Goal: Feedback & Contribution: Contribute content

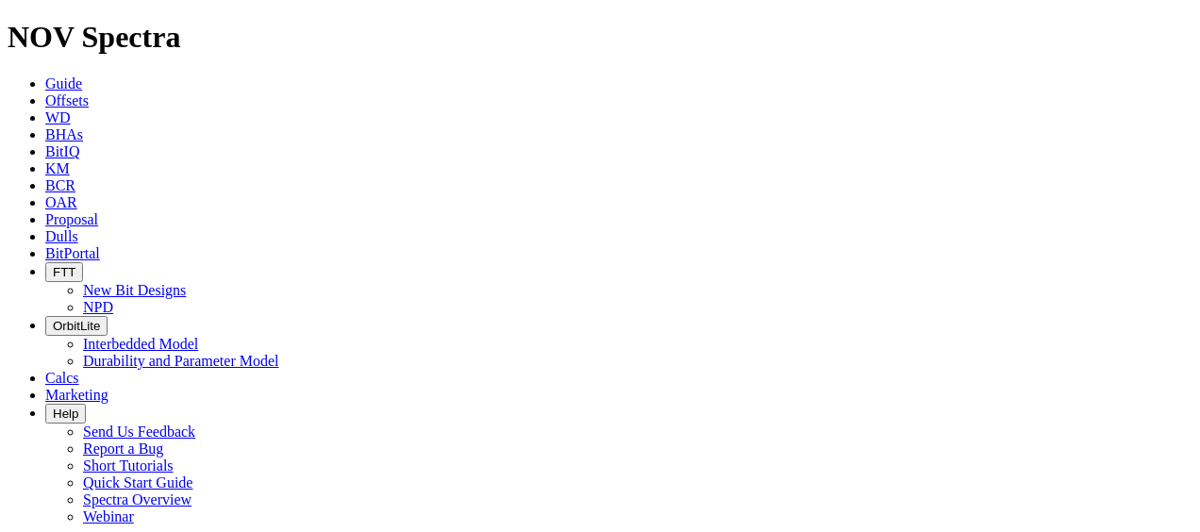
click at [78, 228] on span "Dulls" at bounding box center [61, 236] width 33 height 16
type input "a"
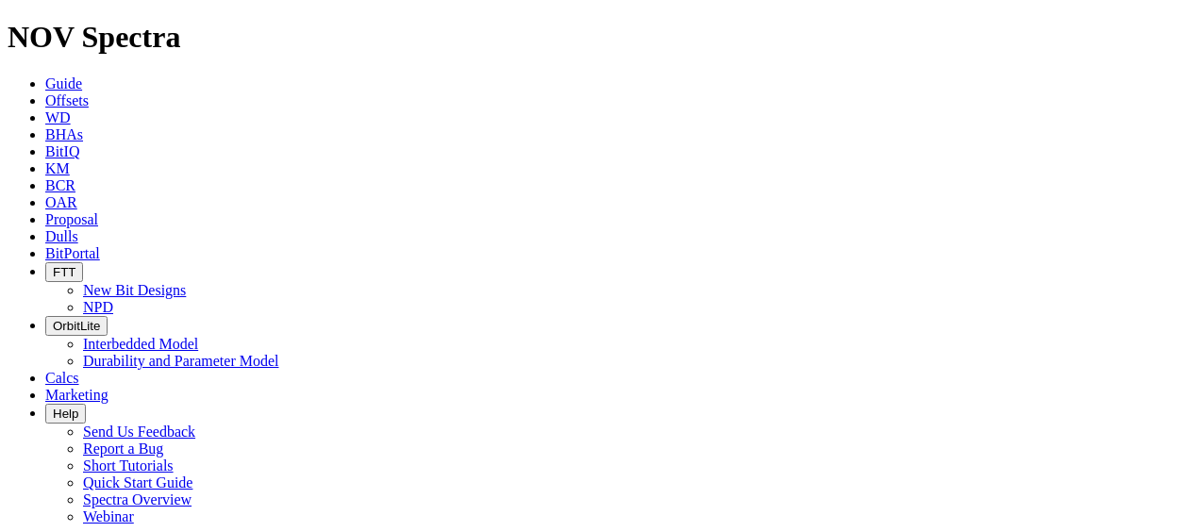
type input "a310699"
drag, startPoint x: 1185, startPoint y: 112, endPoint x: 1193, endPoint y: 169, distance: 57.1
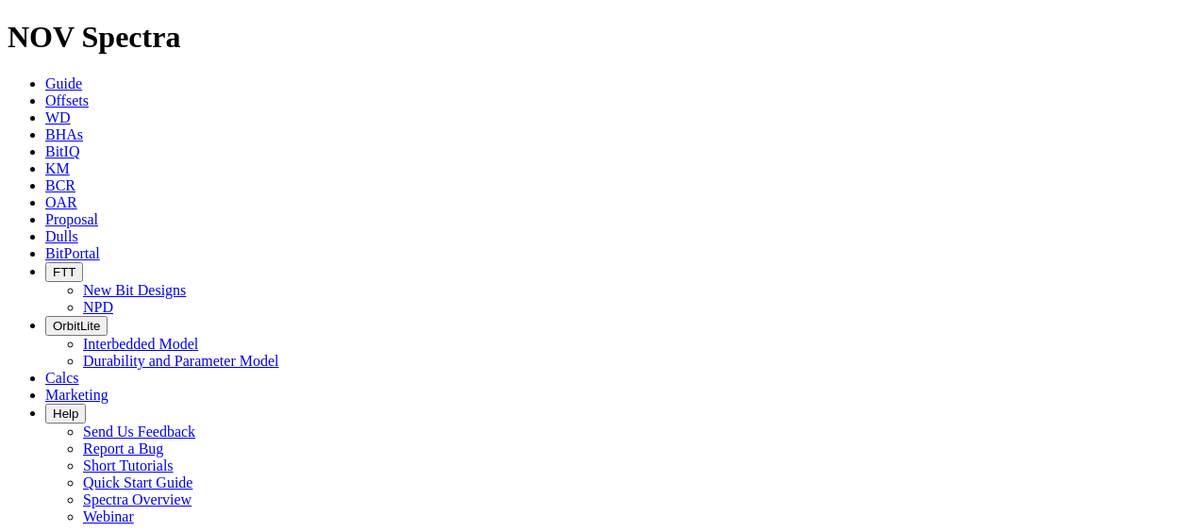
scroll to position [443, 0]
type input "C:\fakepath\IMG_0221.jpg"
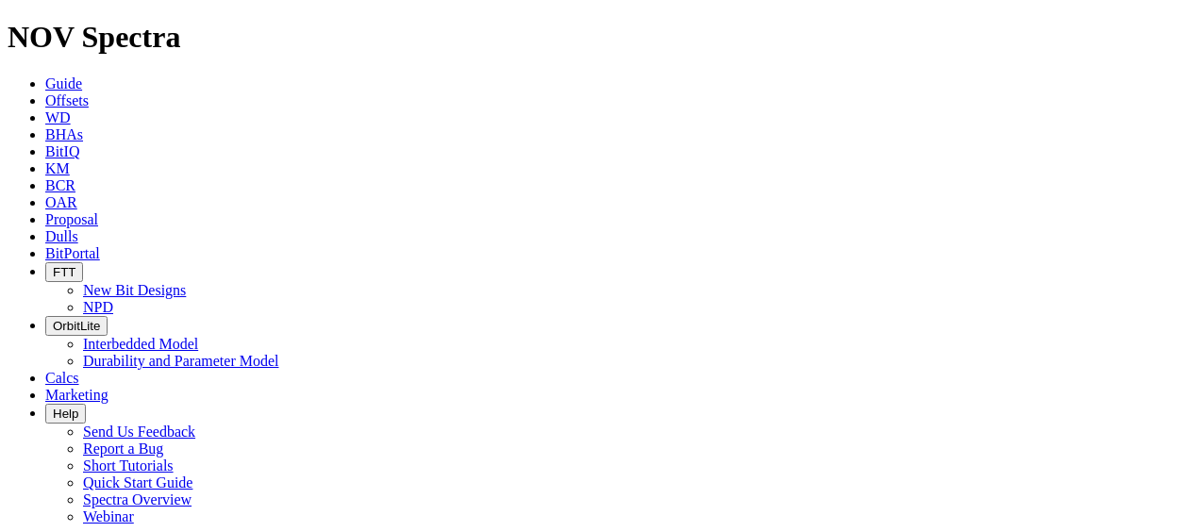
scroll to position [762, 0]
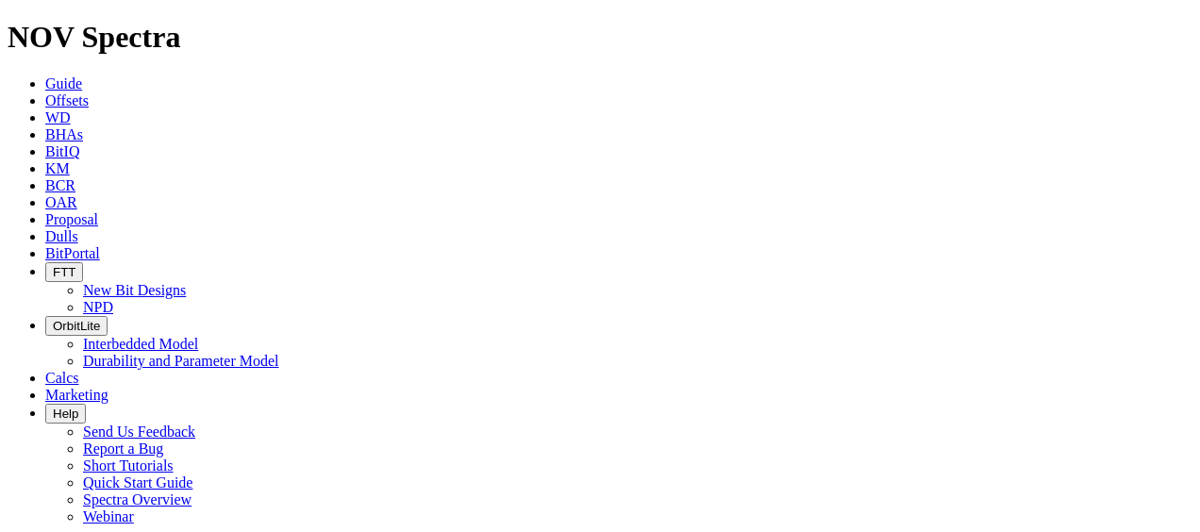
scroll to position [123, 0]
select select "number:0"
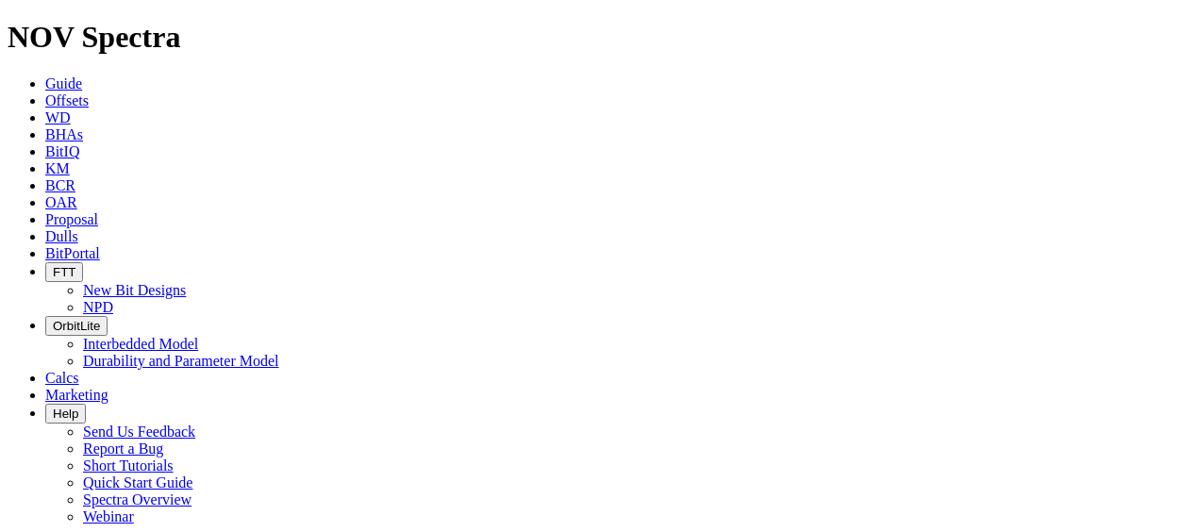
select select "number:1"
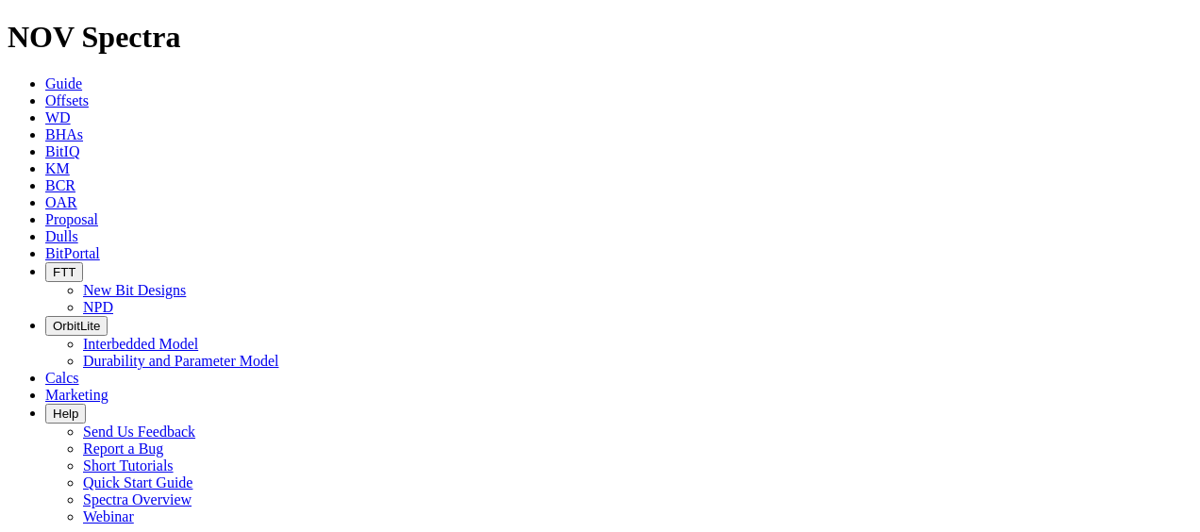
select select "string:LT"
select select "string:S"
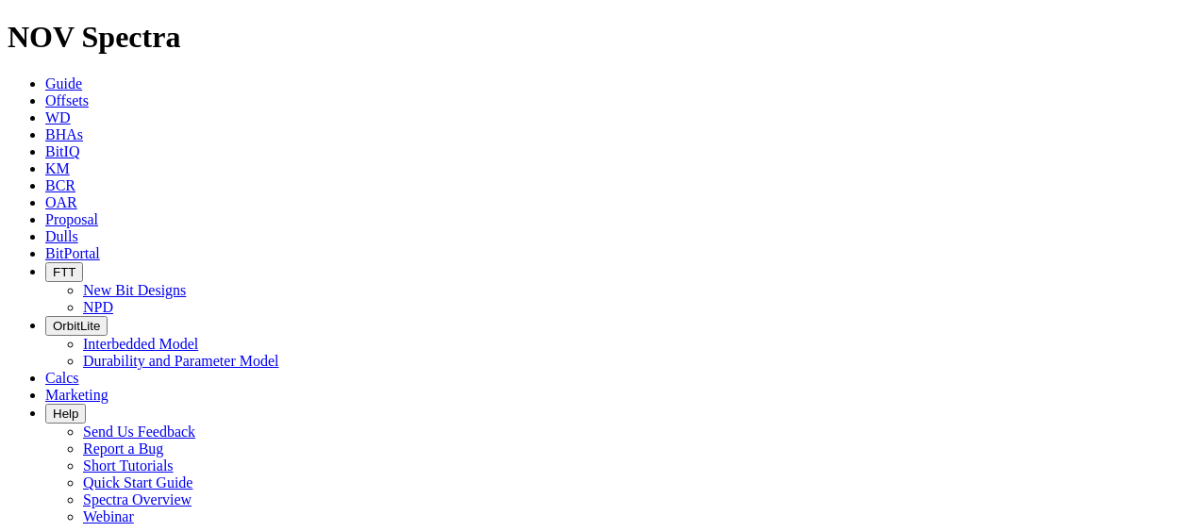
select select "string:S"
select select "string:X"
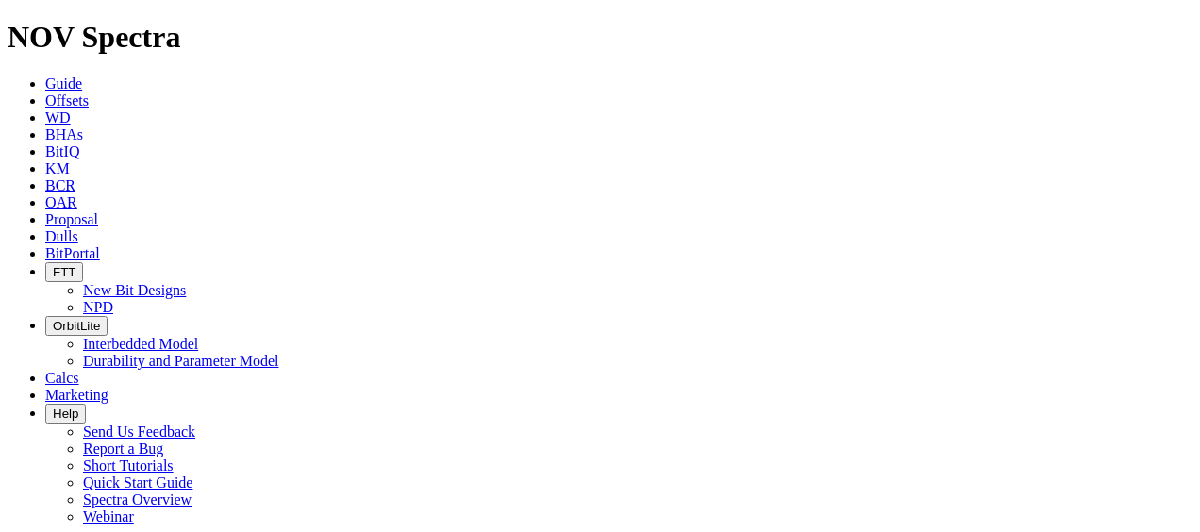
select select "string:X"
select select "string:I"
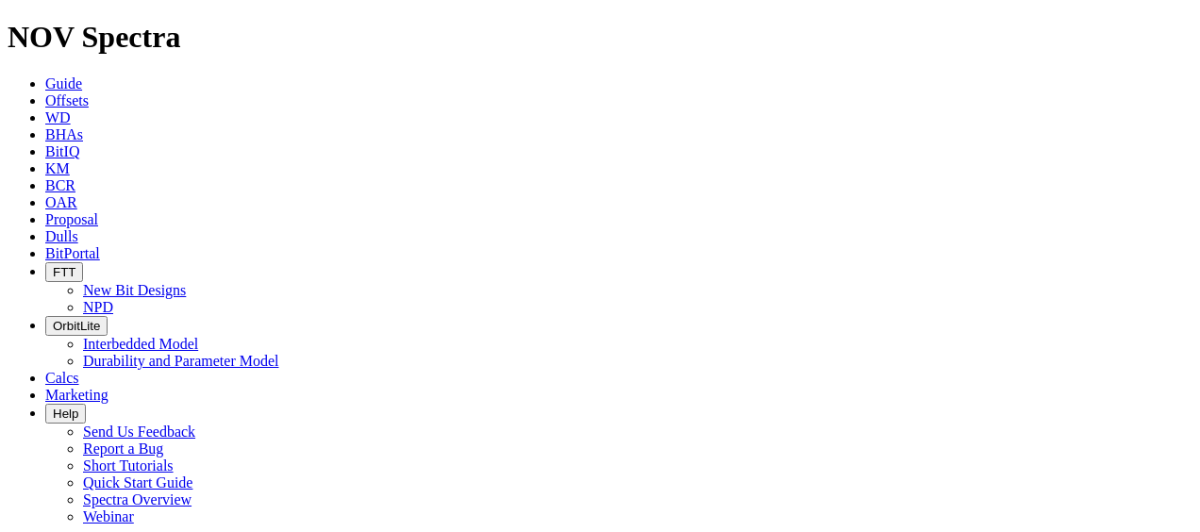
select select "string:NO"
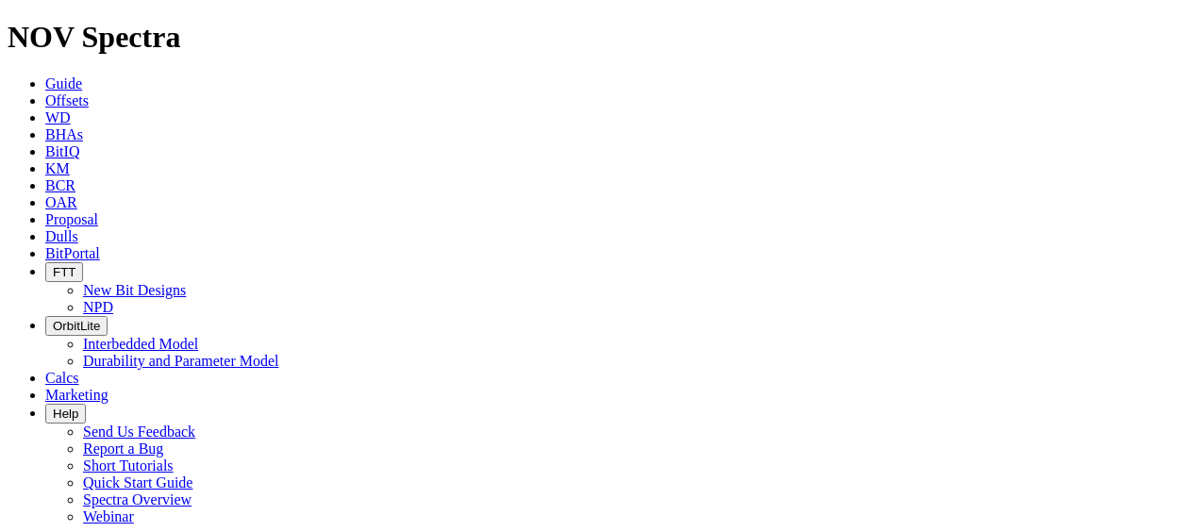
select select "string:TD"
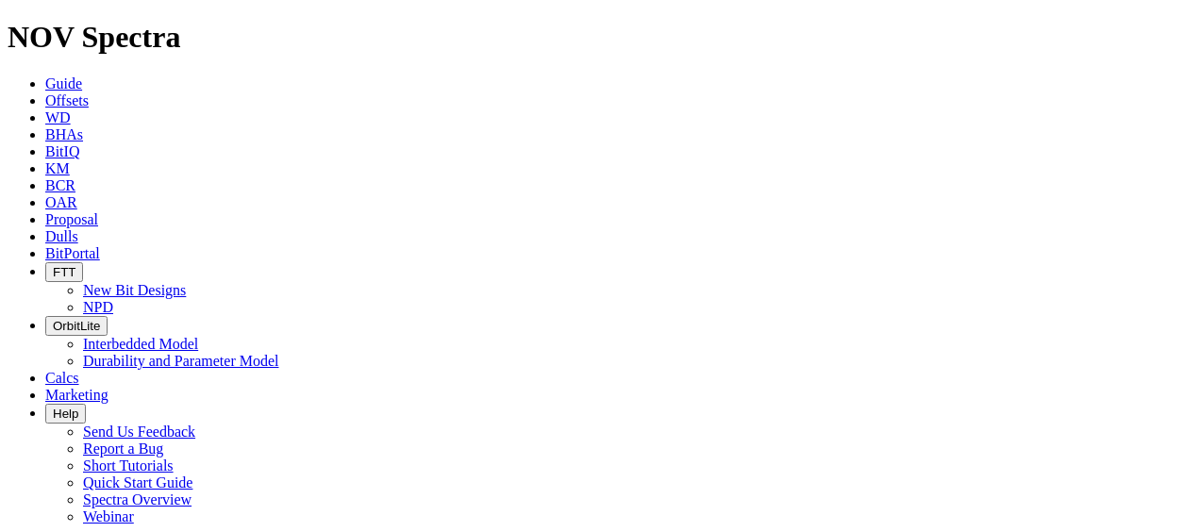
scroll to position [362, 0]
type input "[DATE]"
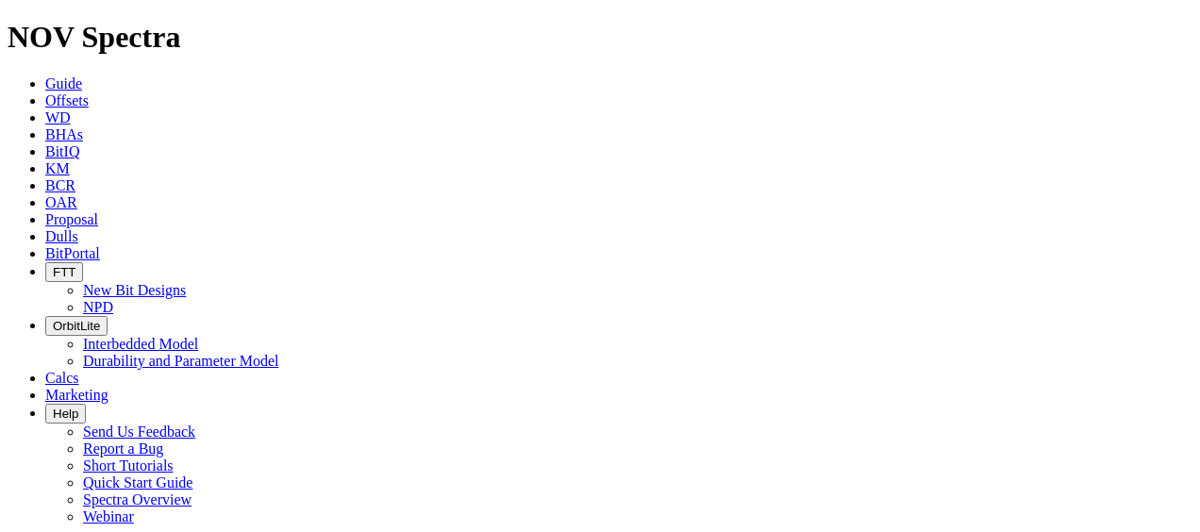
type input "C:\fakepath\View recent photos.jpeg"
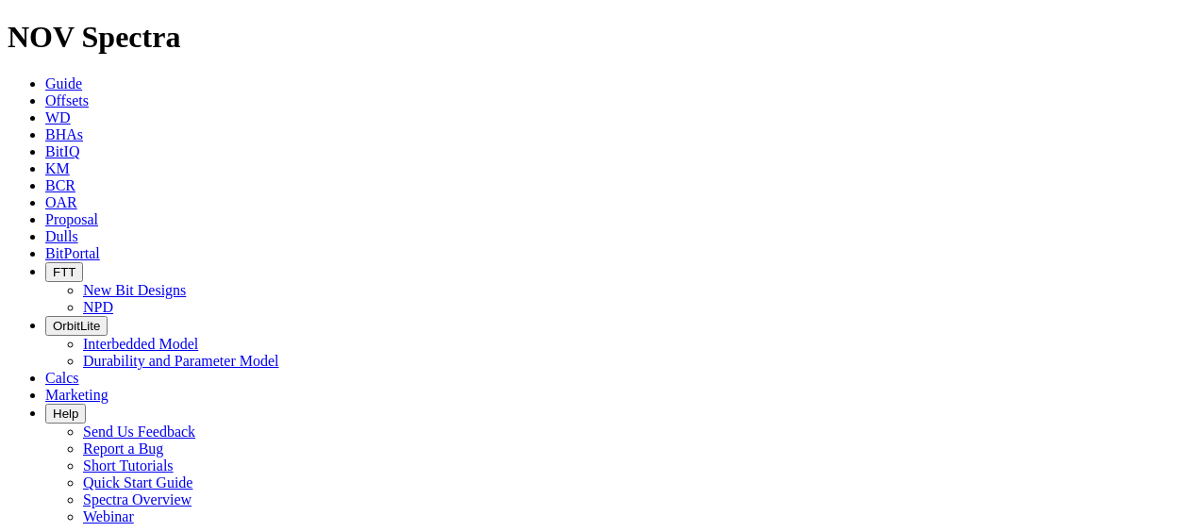
drag, startPoint x: 1189, startPoint y: 370, endPoint x: 1203, endPoint y: 310, distance: 62.0
type input "C:\fakepath\View recent photos.jpeg"
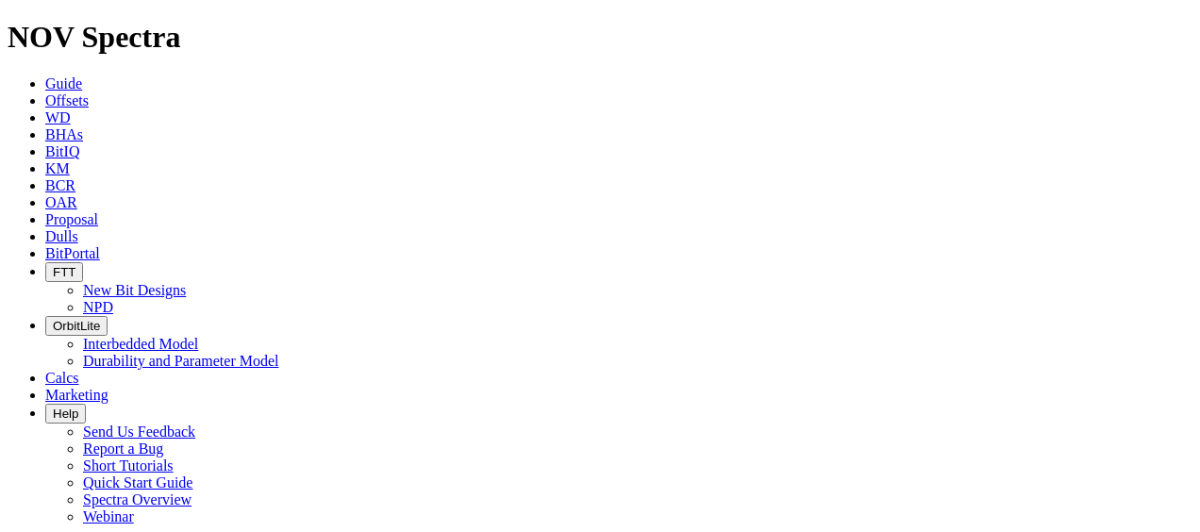
scroll to position [904, 0]
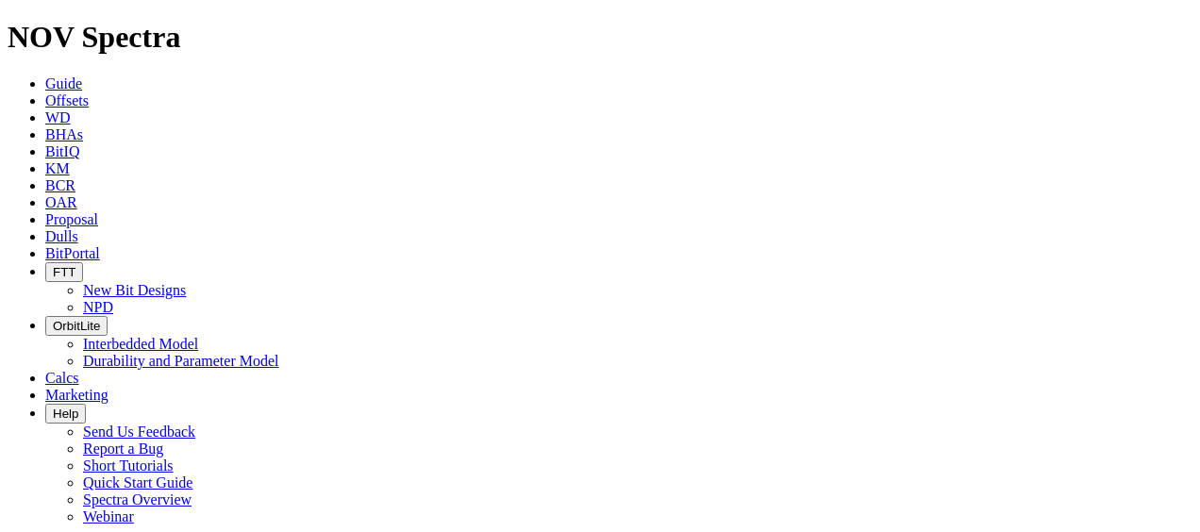
type input "a310699"
